Goal: Information Seeking & Learning: Learn about a topic

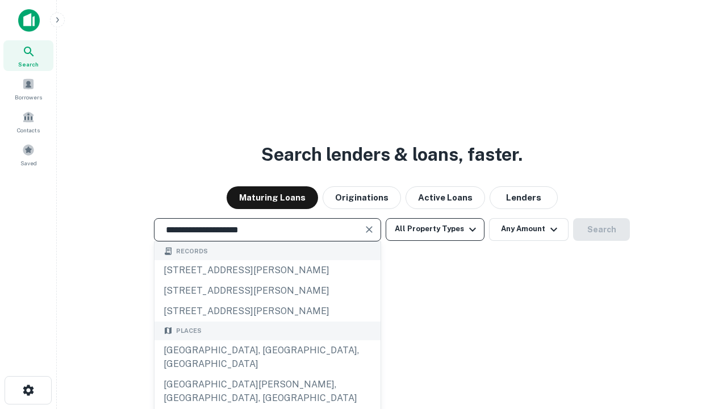
click at [267, 374] on div "[GEOGRAPHIC_DATA], [GEOGRAPHIC_DATA], [GEOGRAPHIC_DATA]" at bounding box center [267, 357] width 226 height 34
type input "**********"
click at [435, 229] on button "All Property Types" at bounding box center [434, 229] width 99 height 23
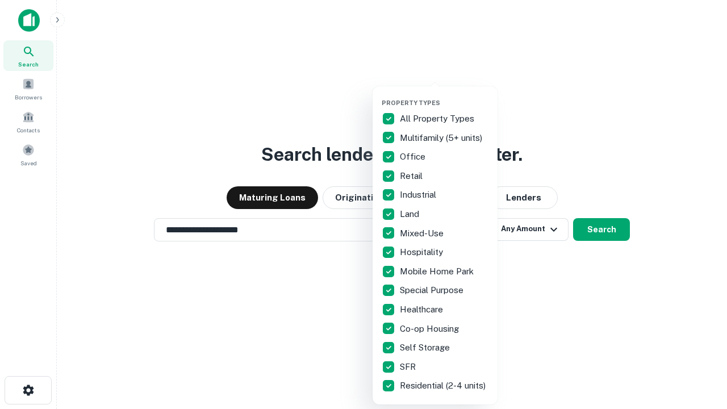
click at [444, 95] on button "button" at bounding box center [443, 95] width 125 height 1
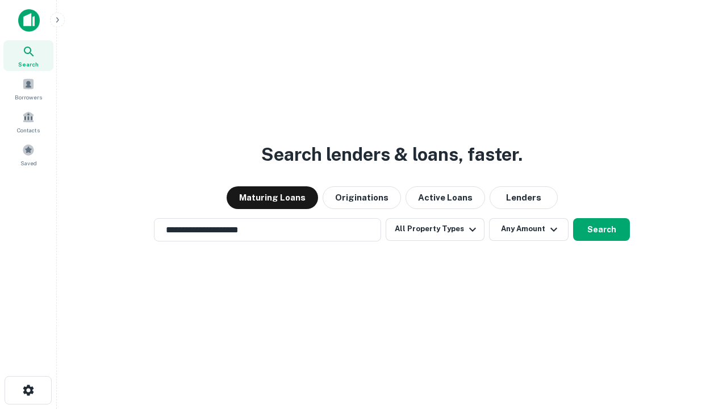
scroll to position [7, 137]
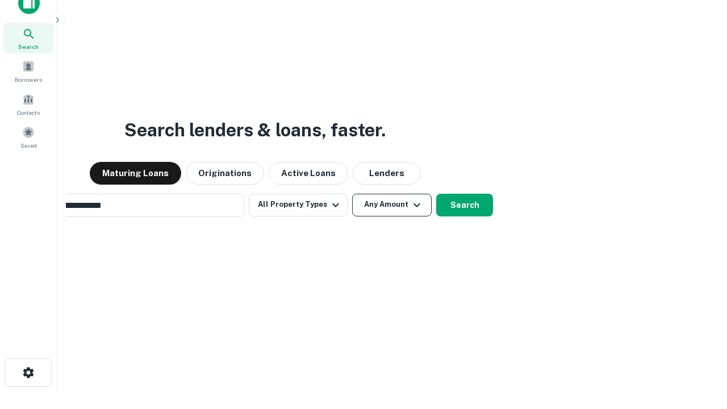
click at [352, 194] on button "Any Amount" at bounding box center [391, 205] width 79 height 23
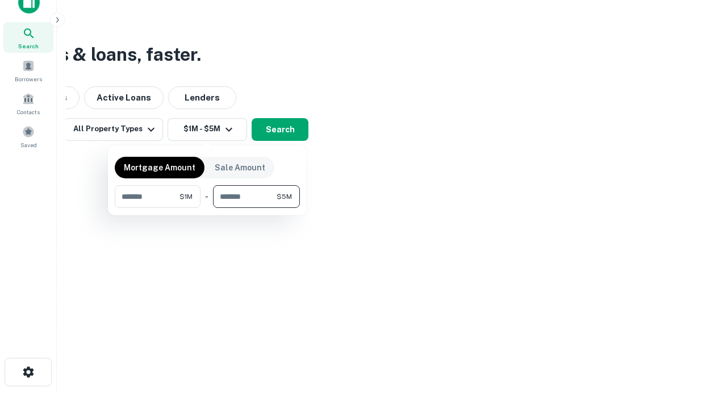
type input "*******"
click at [207, 208] on button "button" at bounding box center [207, 208] width 185 height 1
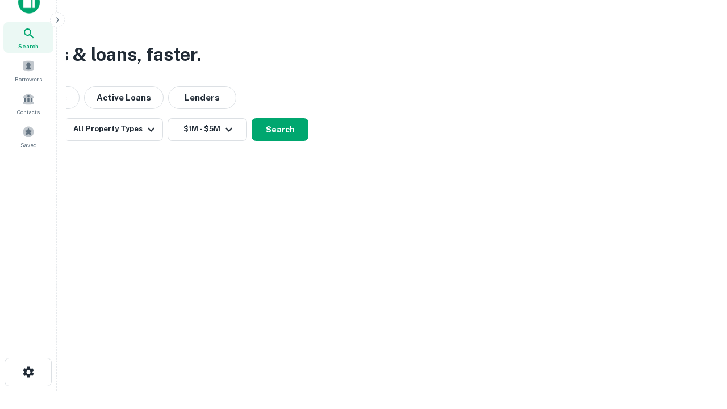
scroll to position [7, 209]
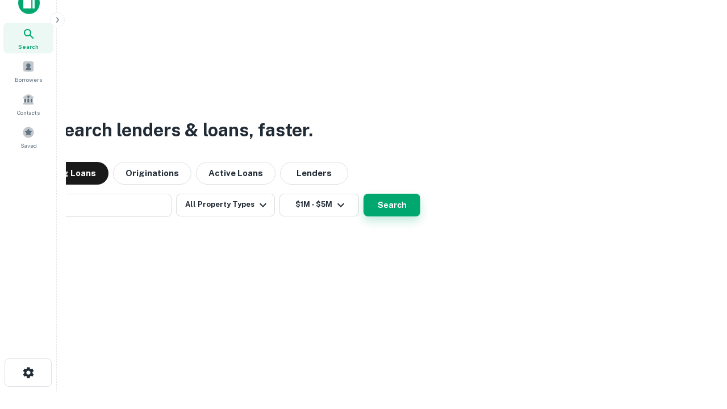
click at [363, 194] on button "Search" at bounding box center [391, 205] width 57 height 23
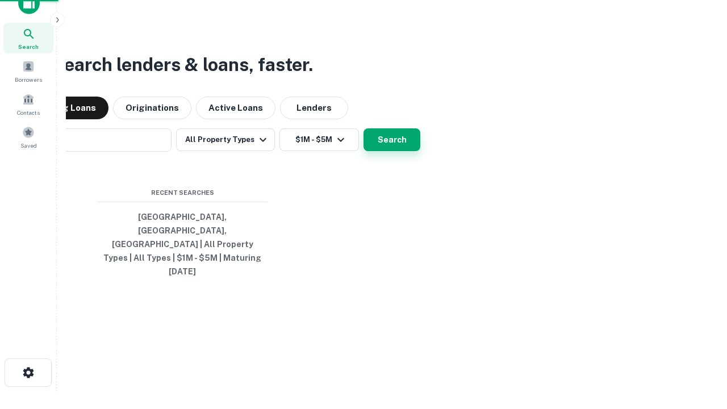
scroll to position [30, 321]
